Goal: Find specific page/section: Find specific page/section

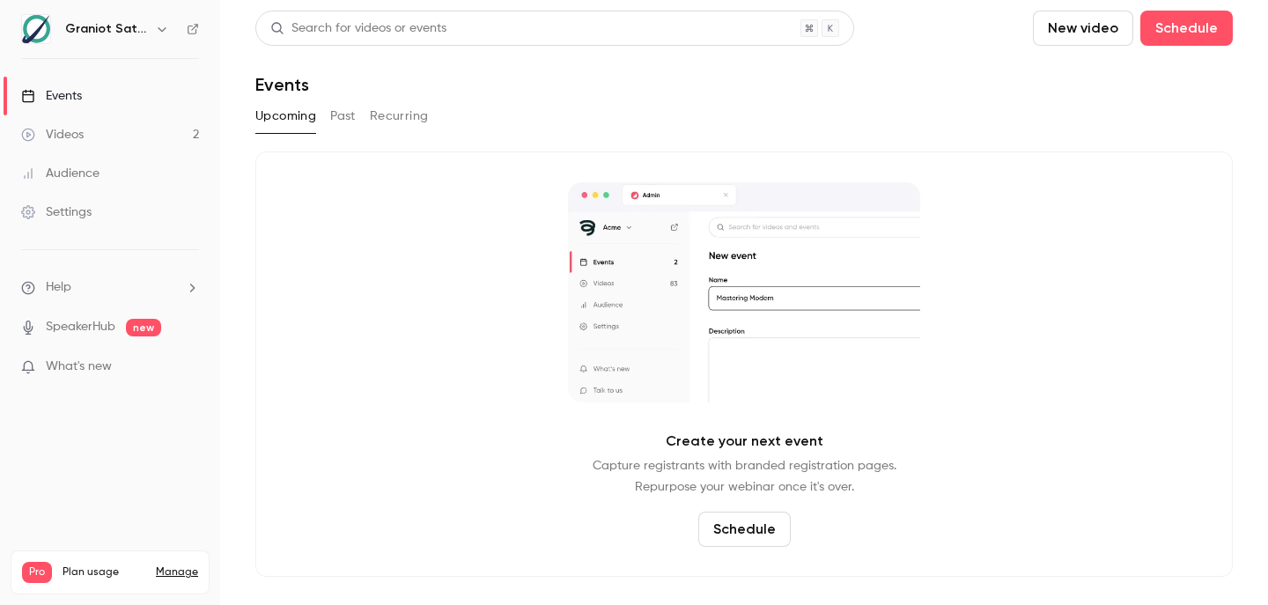
click at [160, 140] on link "Videos 2" at bounding box center [110, 134] width 220 height 39
